Goal: Information Seeking & Learning: Learn about a topic

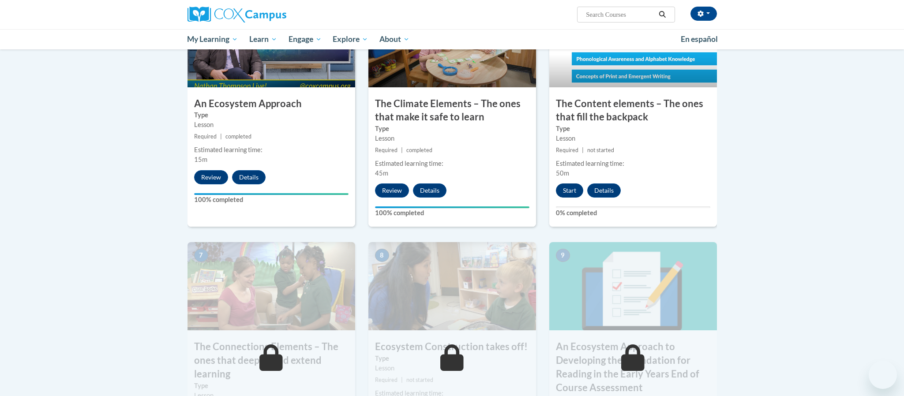
scroll to position [498, 0]
click at [565, 191] on button "Start" at bounding box center [569, 191] width 27 height 14
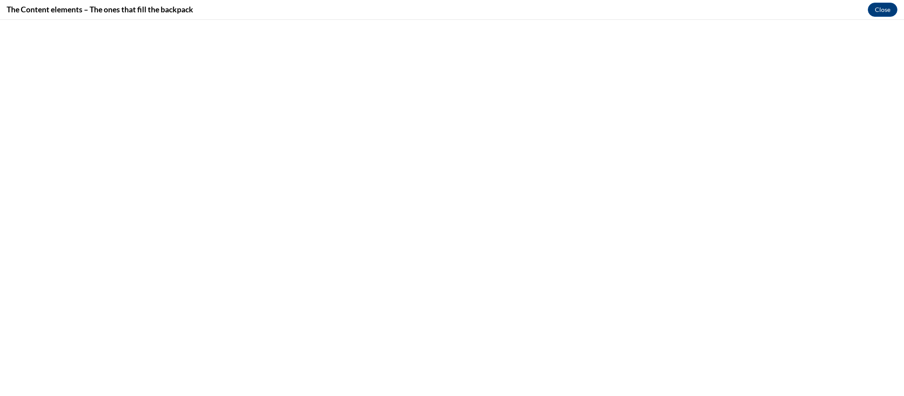
scroll to position [0, 0]
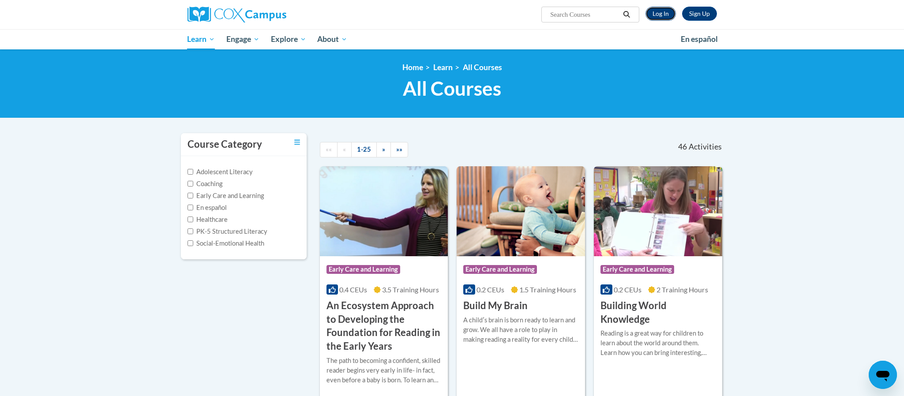
click at [668, 14] on link "Log In" at bounding box center [661, 14] width 30 height 14
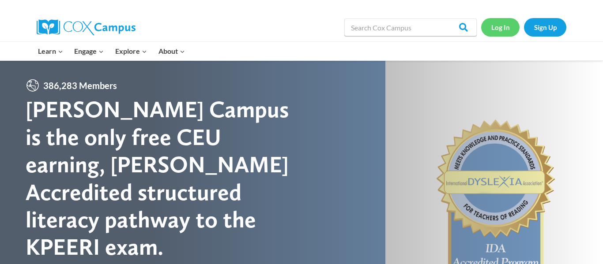
click at [512, 27] on link "Log In" at bounding box center [500, 27] width 38 height 18
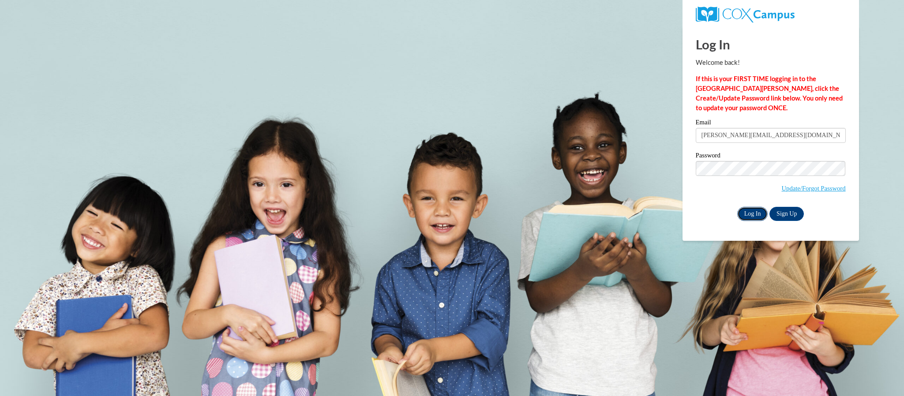
click at [756, 210] on input "Log In" at bounding box center [752, 214] width 31 height 14
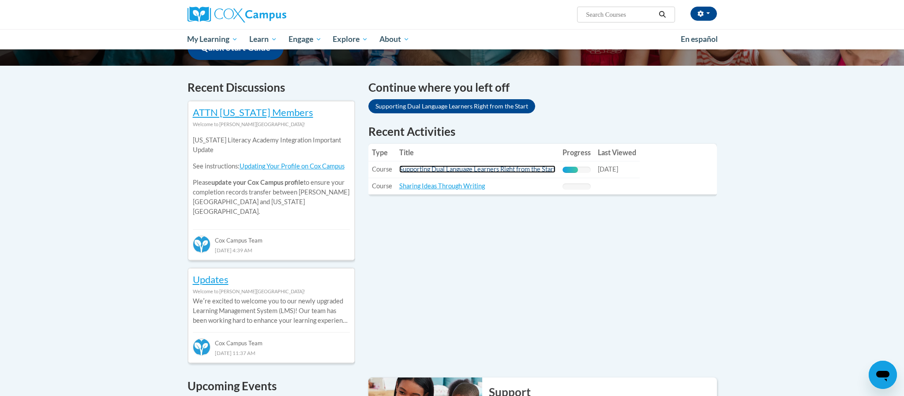
click at [470, 171] on link "Supporting Dual Language Learners Right from the Start" at bounding box center [477, 169] width 156 height 8
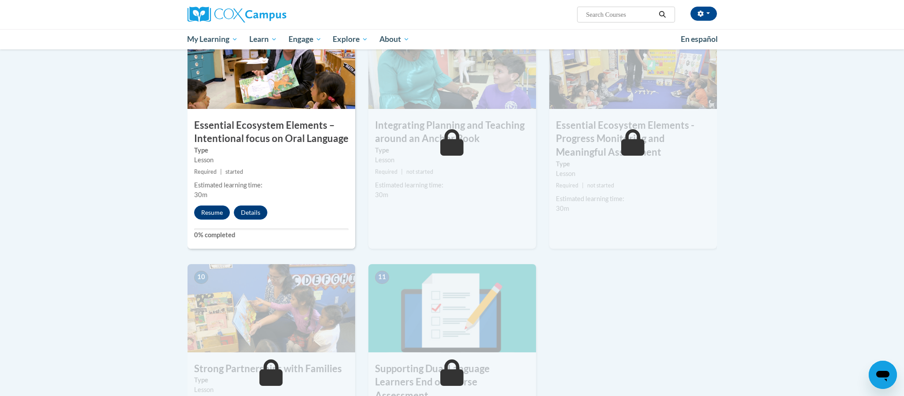
scroll to position [732, 0]
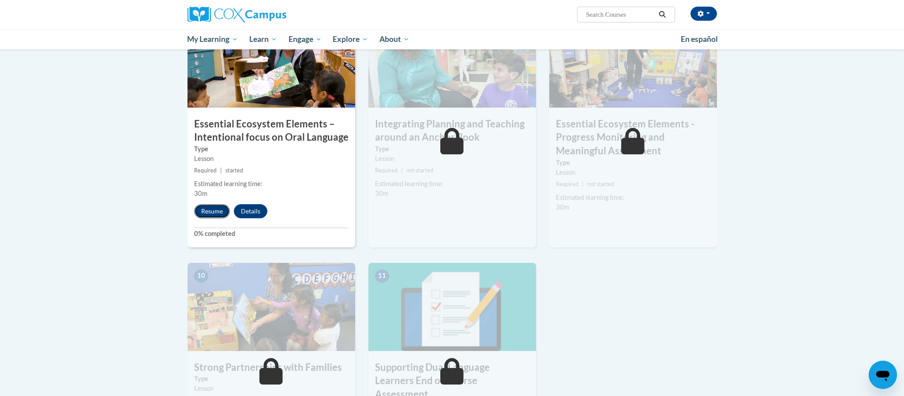
click at [220, 213] on button "Resume" at bounding box center [212, 211] width 36 height 14
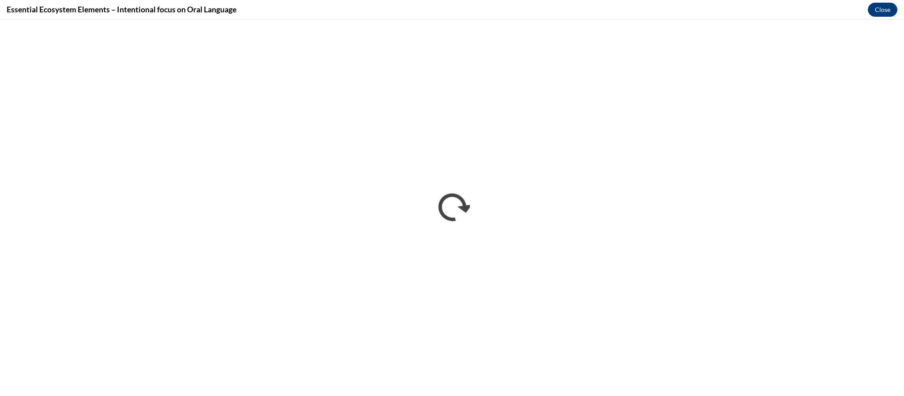
scroll to position [0, 0]
